Goal: Task Accomplishment & Management: Manage account settings

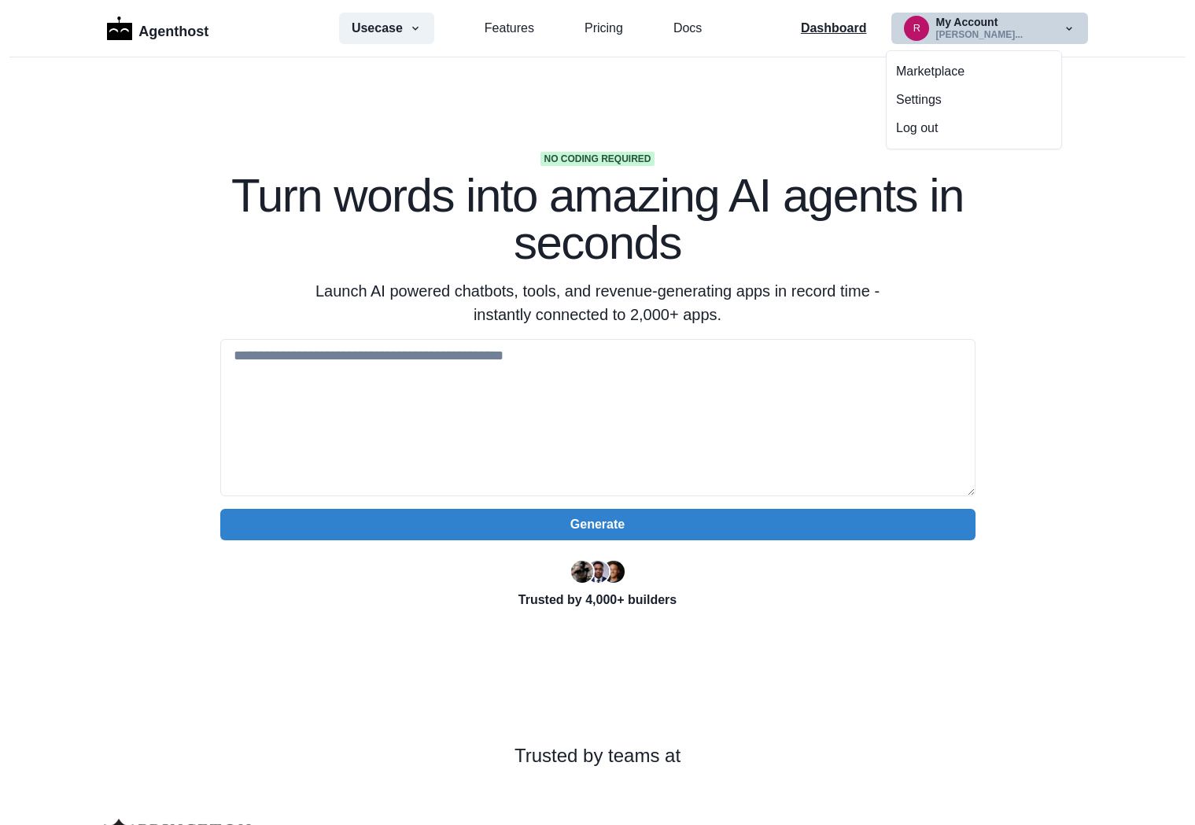
click at [852, 37] on p "Dashboard" at bounding box center [834, 28] width 66 height 19
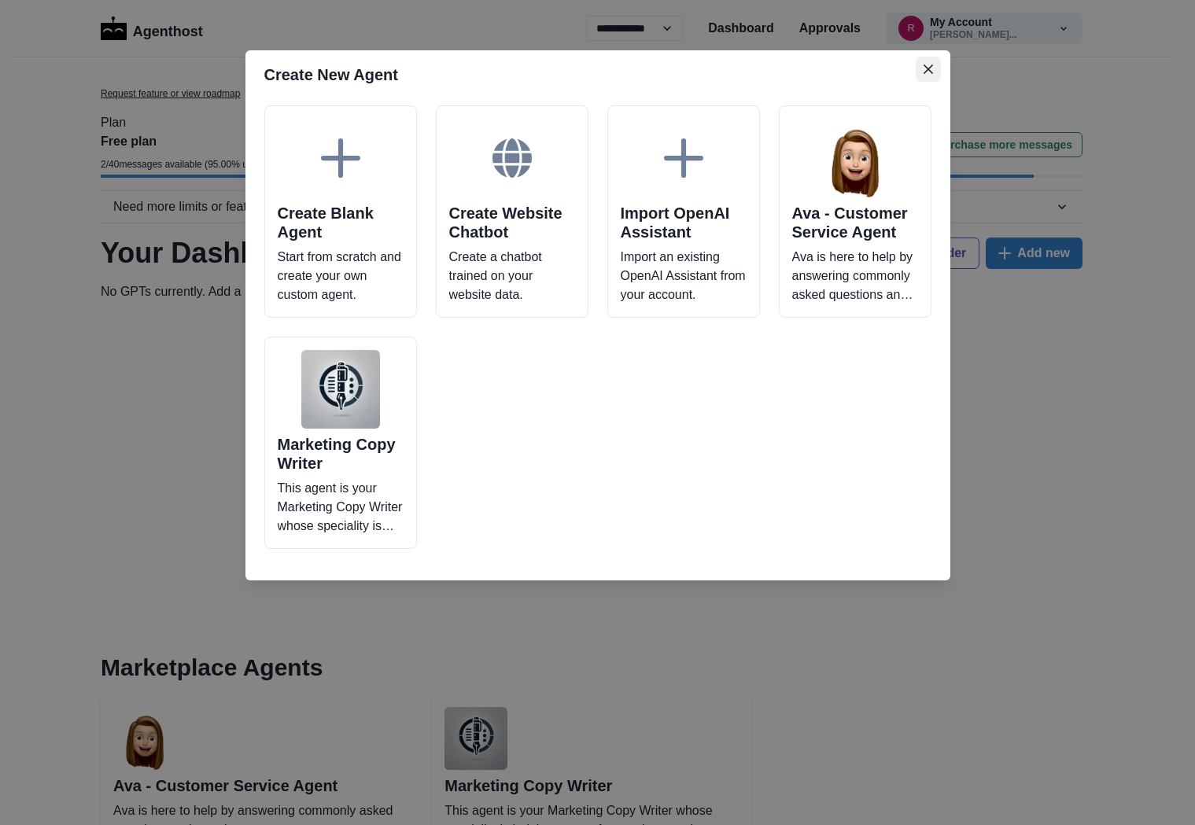
click at [928, 70] on icon "Close" at bounding box center [927, 69] width 9 height 9
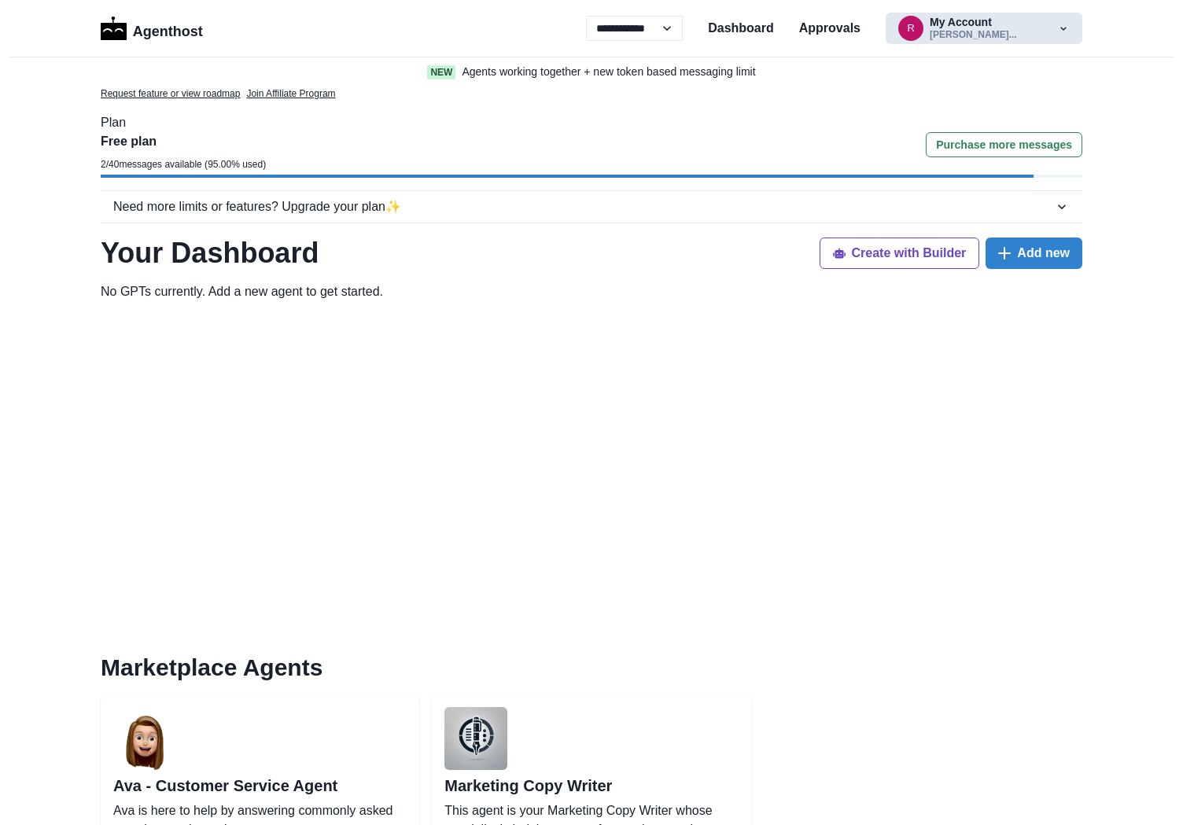
click at [1007, 31] on button "r My Account [PERSON_NAME]..." at bounding box center [984, 28] width 197 height 31
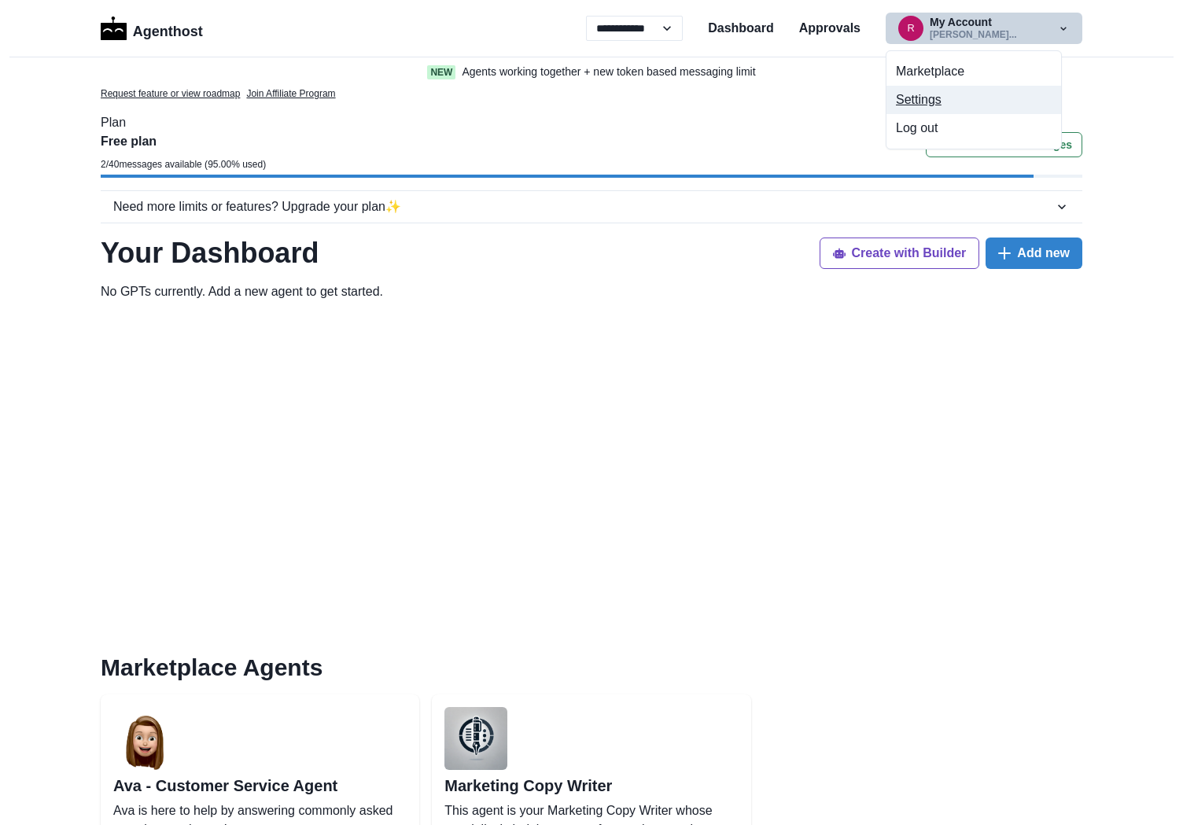
click at [919, 103] on button "Settings" at bounding box center [974, 100] width 175 height 28
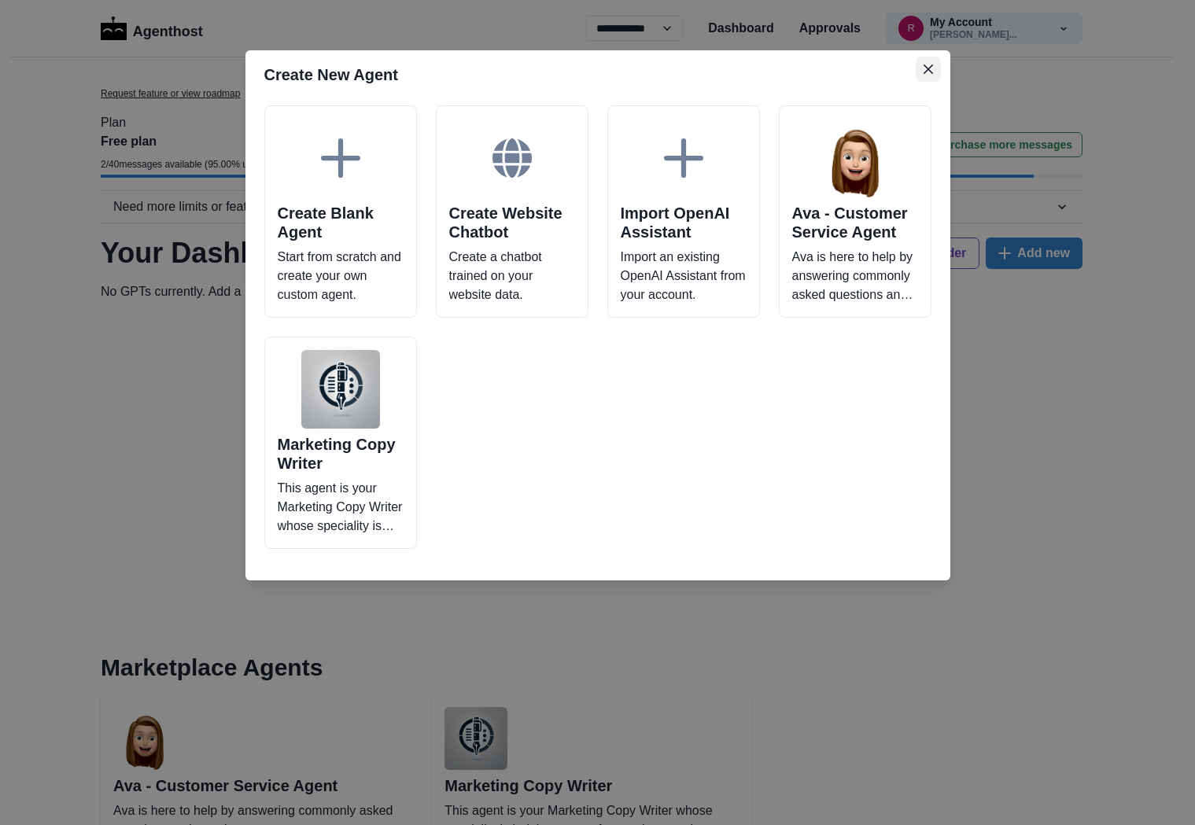
click at [926, 68] on icon "Close" at bounding box center [927, 69] width 9 height 9
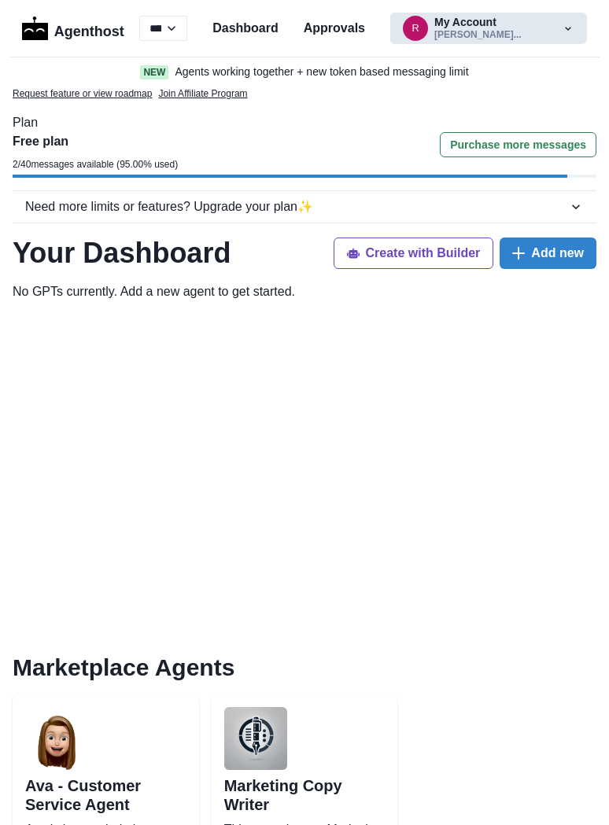
click at [422, 25] on button "r My Account [PERSON_NAME]..." at bounding box center [488, 28] width 197 height 31
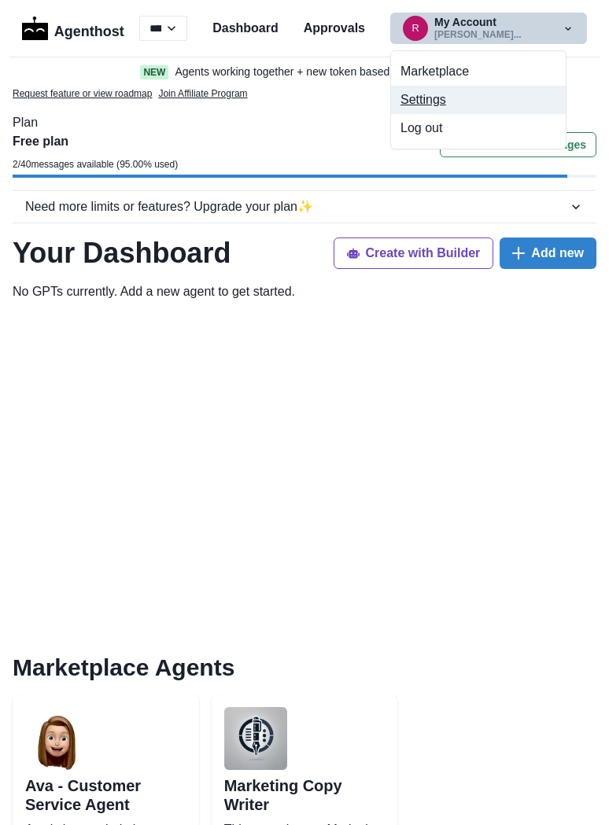
click at [438, 98] on button "Settings" at bounding box center [478, 100] width 175 height 28
